Goal: Browse casually

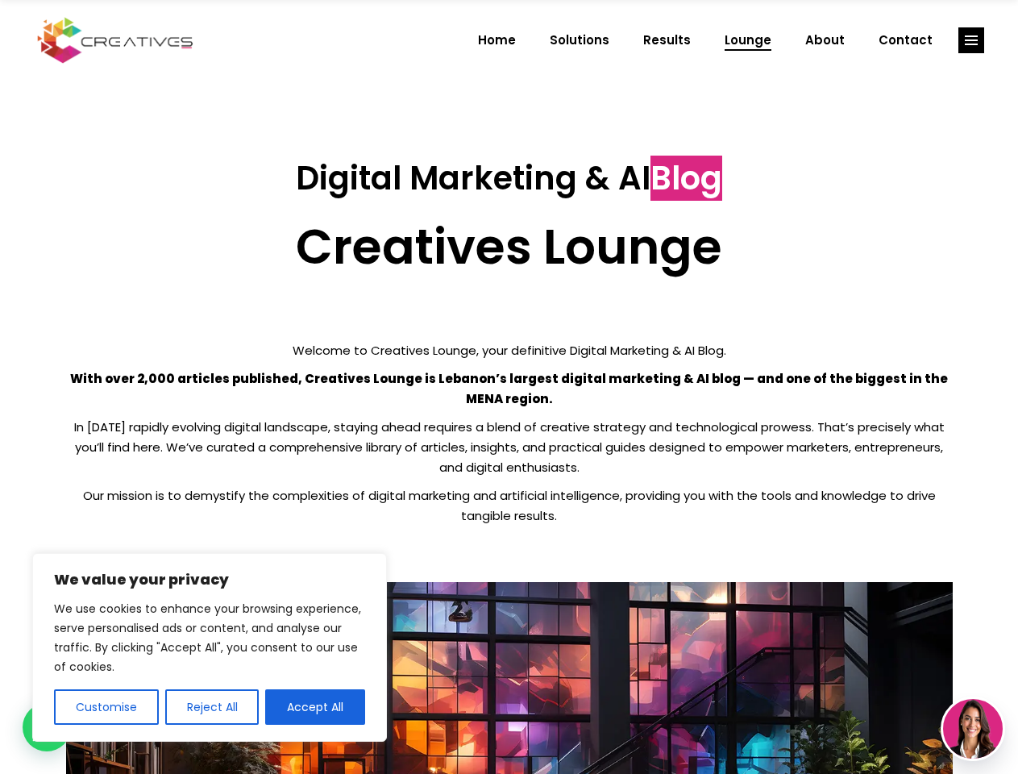
click at [509, 387] on p "With over 2,000 articles published, Creatives Lounge is Lebanon’s largest digit…" at bounding box center [509, 388] width 887 height 40
click at [106, 707] on button "Customise" at bounding box center [106, 706] width 105 height 35
click at [0, 0] on div at bounding box center [0, 0] width 0 height 0
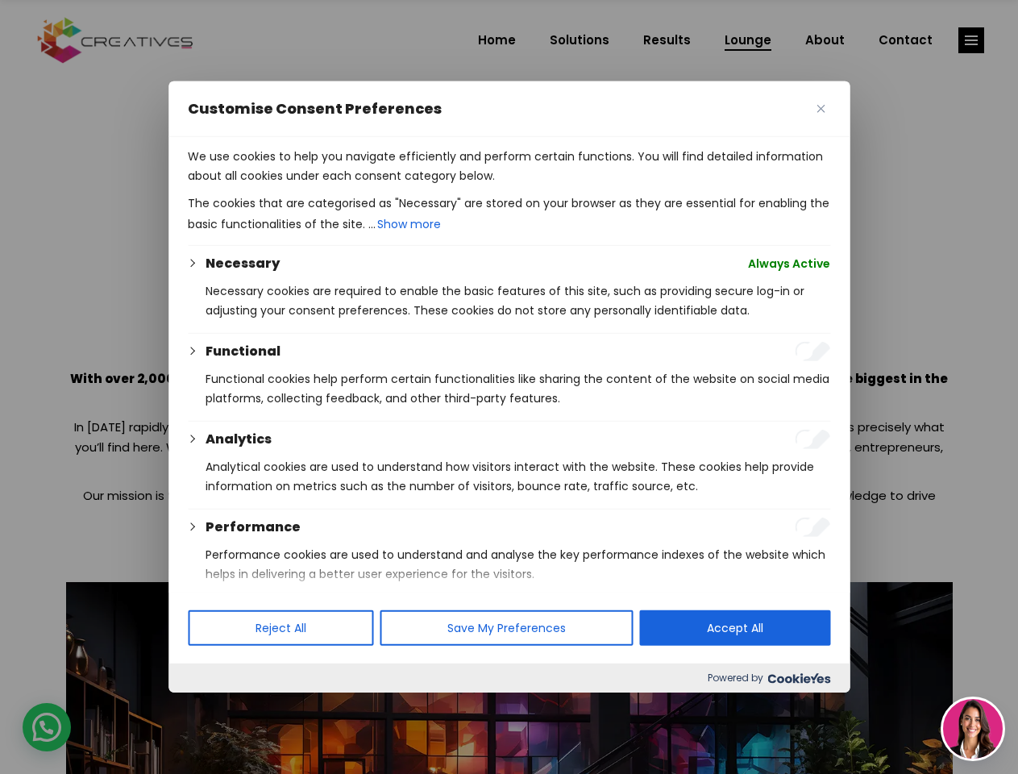
click at [315, 185] on p "We use cookies to help you navigate efficiently and perform certain functions. …" at bounding box center [509, 166] width 642 height 39
click at [971, 40] on div at bounding box center [509, 387] width 1018 height 774
click at [973, 729] on img at bounding box center [973, 729] width 60 height 60
